Goal: Task Accomplishment & Management: Use online tool/utility

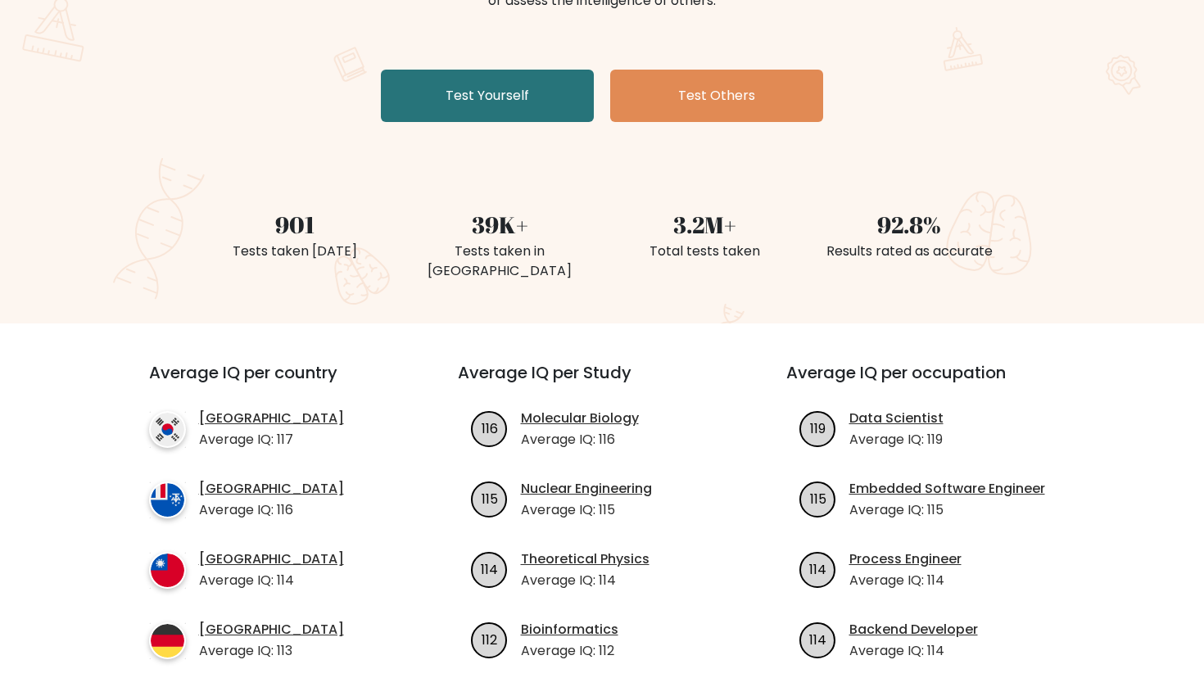
scroll to position [271, 0]
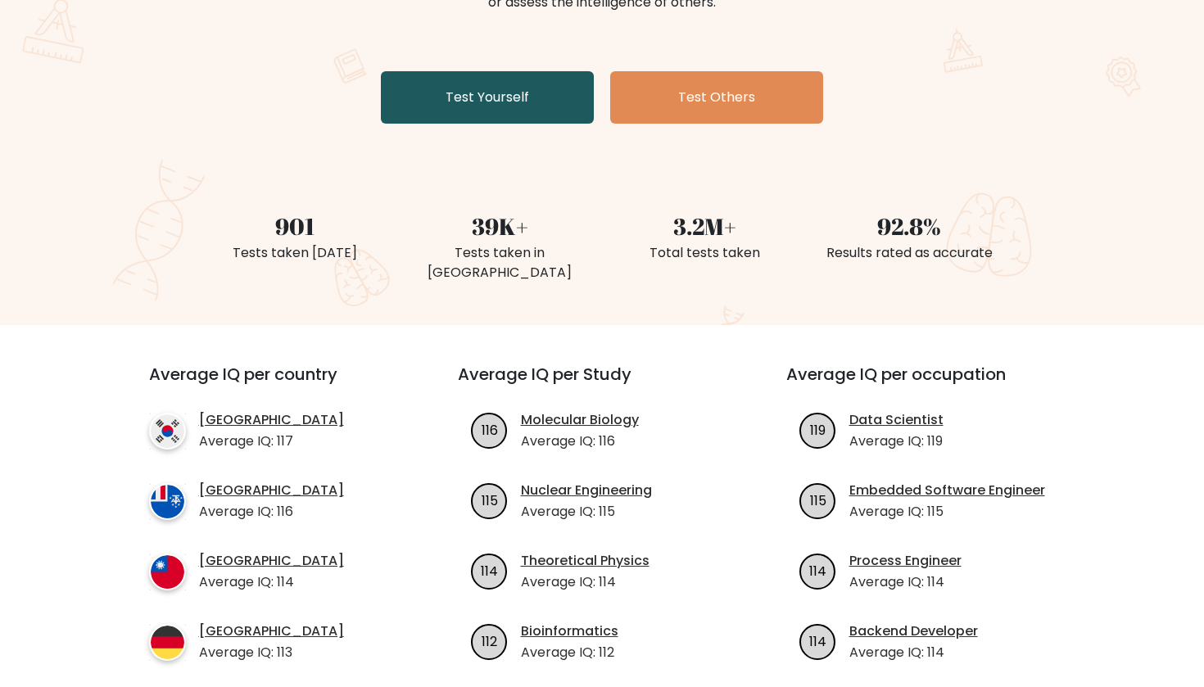
click at [486, 108] on link "Test Yourself" at bounding box center [487, 97] width 213 height 52
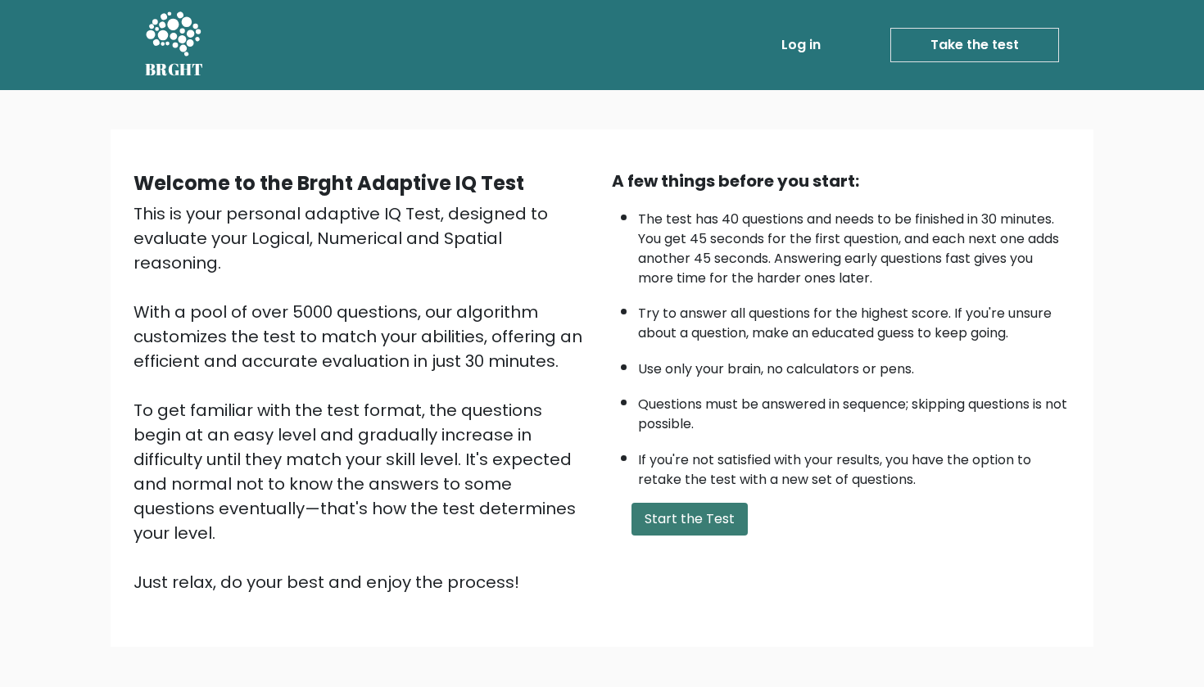
click at [689, 536] on button "Start the Test" at bounding box center [689, 519] width 116 height 33
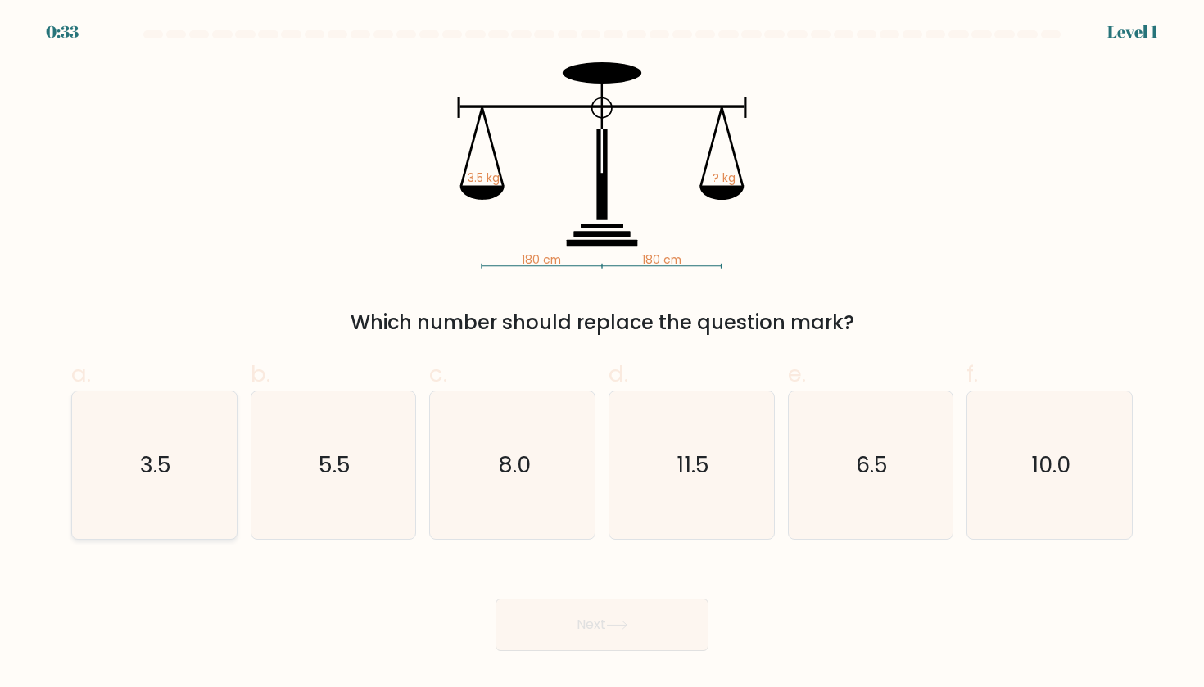
click at [174, 474] on icon "3.5" at bounding box center [153, 464] width 147 height 147
click at [602, 355] on input "a. 3.5" at bounding box center [602, 349] width 1 height 11
radio input "true"
click at [666, 637] on button "Next" at bounding box center [601, 625] width 213 height 52
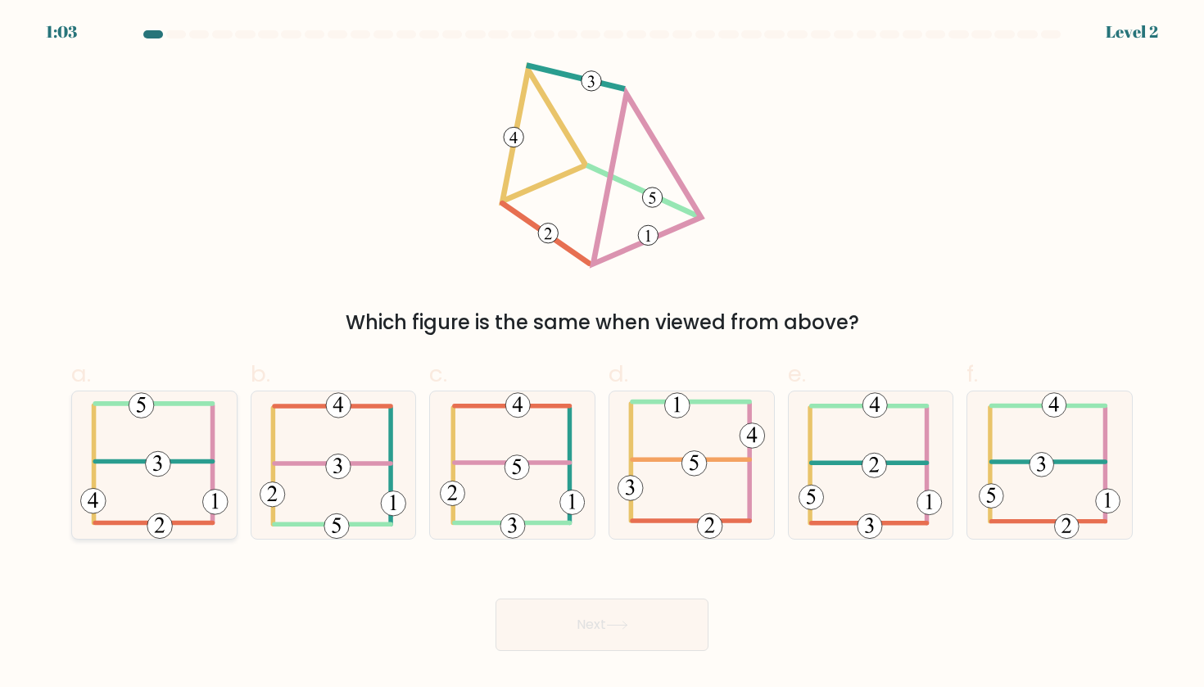
click at [207, 448] on icon at bounding box center [154, 464] width 148 height 147
click at [602, 355] on input "a." at bounding box center [602, 349] width 1 height 11
radio input "true"
click at [632, 620] on button "Next" at bounding box center [601, 625] width 213 height 52
